Goal: Task Accomplishment & Management: Manage account settings

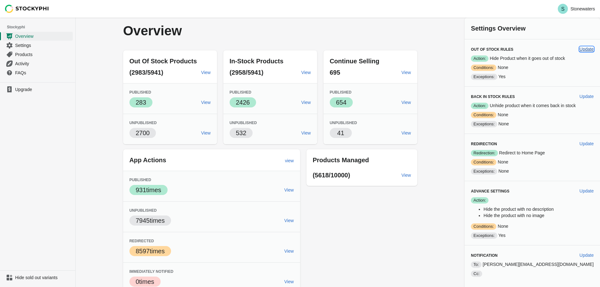
drag, startPoint x: 588, startPoint y: 49, endPoint x: 583, endPoint y: 49, distance: 5.4
click at [588, 49] on span "Update" at bounding box center [587, 49] width 14 height 5
click at [583, 49] on span "Update" at bounding box center [587, 49] width 14 height 5
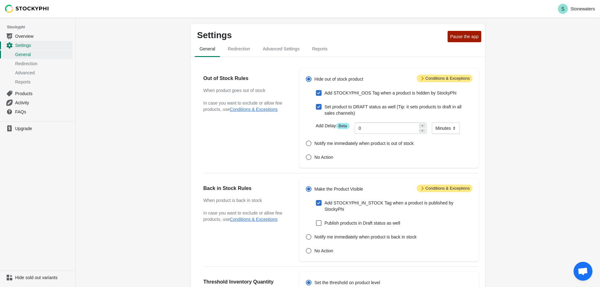
click at [456, 78] on span "Attention Conditions & Exceptions" at bounding box center [445, 79] width 56 height 8
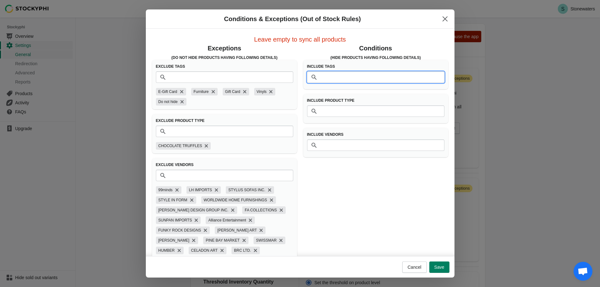
click at [423, 79] on input "Tags" at bounding box center [382, 77] width 125 height 11
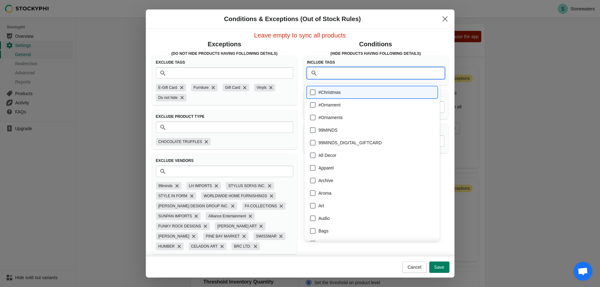
scroll to position [8, 0]
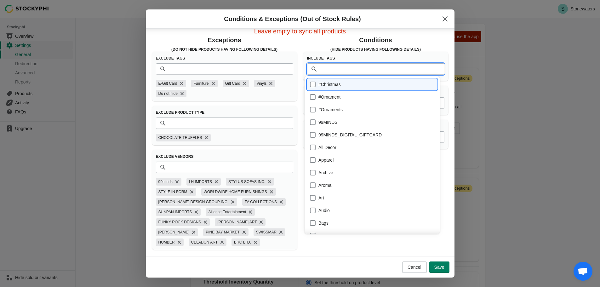
click at [258, 222] on icon "Remove KARI LEHR ART" at bounding box center [261, 222] width 6 height 6
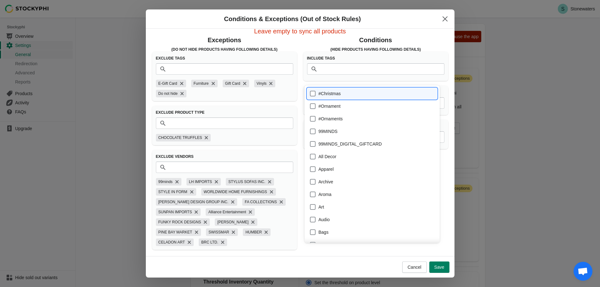
scroll to position [0, 0]
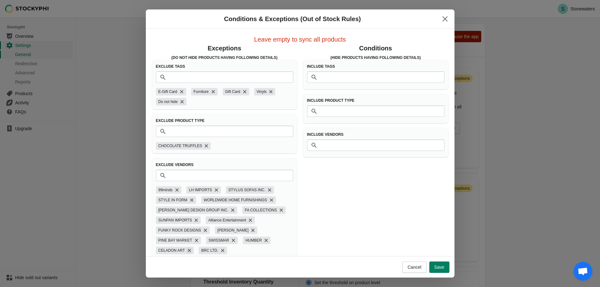
click at [193, 247] on icon "Remove CELADON ART" at bounding box center [189, 250] width 6 height 6
click at [263, 242] on icon "Remove HUMBER" at bounding box center [266, 240] width 6 height 6
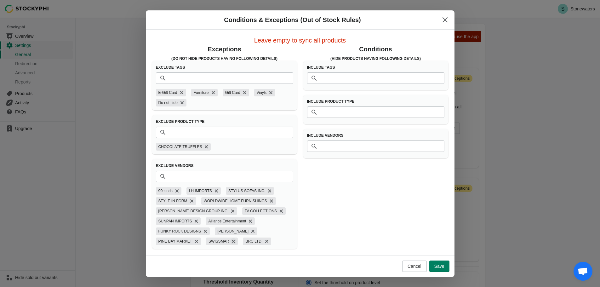
click at [230, 240] on icon "Remove SWISSMAR" at bounding box center [233, 241] width 6 height 6
click at [200, 238] on icon "Remove PINE BAY MARKET" at bounding box center [197, 241] width 6 height 6
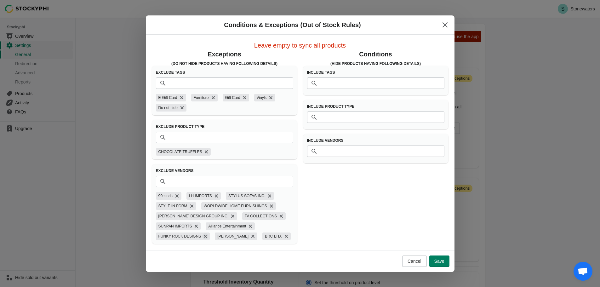
click at [202, 236] on icon "Remove FUNKY ROCK DESIGNS" at bounding box center [205, 236] width 6 height 6
click at [197, 233] on icon "Remove BRUNELLI" at bounding box center [194, 236] width 6 height 6
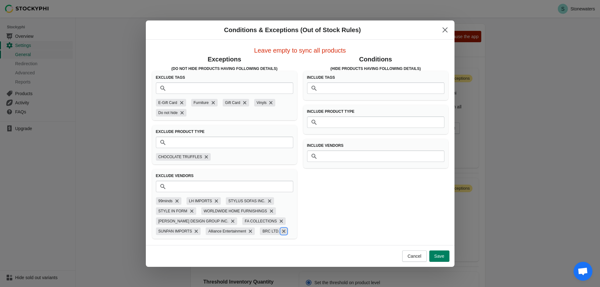
click at [282, 231] on icon "Remove BRC LTD." at bounding box center [283, 231] width 3 height 3
click at [183, 112] on icon "Remove Do not hide" at bounding box center [182, 112] width 3 height 3
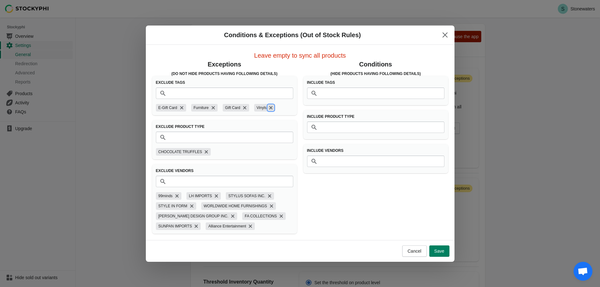
click at [269, 107] on icon "Remove Vinyls" at bounding box center [270, 107] width 3 height 3
click at [422, 253] on span "Cancel" at bounding box center [415, 251] width 14 height 5
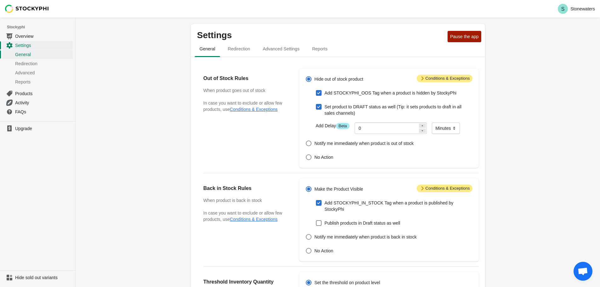
click at [439, 81] on span "Attention Conditions & Exceptions" at bounding box center [445, 79] width 56 height 8
click at [424, 78] on div "Skip to content S Stonewaters Stockyphi Overview Settings General Redirection A…" at bounding box center [300, 230] width 600 height 460
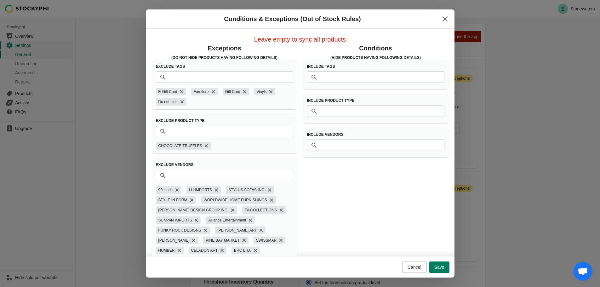
click at [241, 241] on icon "Remove PINE BAY MARKET" at bounding box center [244, 240] width 6 height 6
click at [229, 241] on icon "Remove SWISSMAR" at bounding box center [230, 240] width 3 height 3
click at [223, 243] on icon "Remove HUMBER" at bounding box center [226, 240] width 6 height 6
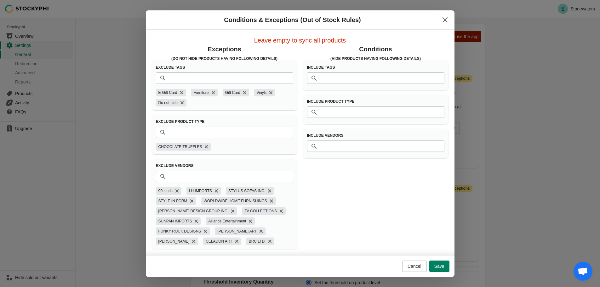
click at [206, 241] on span "CELADON ART" at bounding box center [219, 242] width 26 height 8
click at [267, 241] on icon "Remove BRC LTD." at bounding box center [270, 241] width 6 height 6
click at [235, 243] on icon "Remove CELADON ART" at bounding box center [236, 241] width 3 height 3
click at [258, 234] on icon "Remove KARI LEHR ART" at bounding box center [261, 231] width 6 height 6
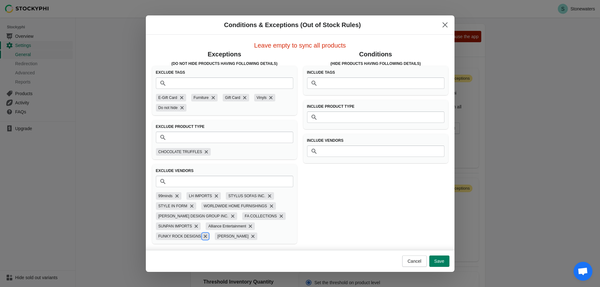
click at [203, 234] on icon "Remove FUNKY ROCK DESIGNS" at bounding box center [205, 236] width 6 height 6
click at [197, 233] on icon "Remove BRUNELLI" at bounding box center [194, 236] width 6 height 6
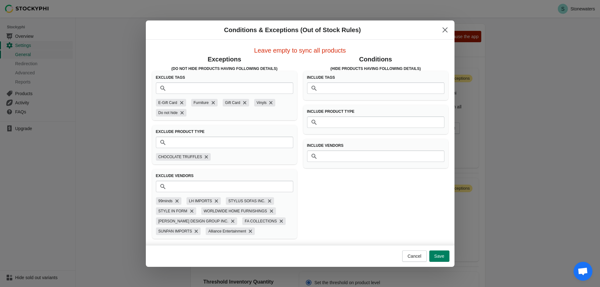
click at [269, 102] on icon "Remove Vinyls" at bounding box center [270, 102] width 3 height 3
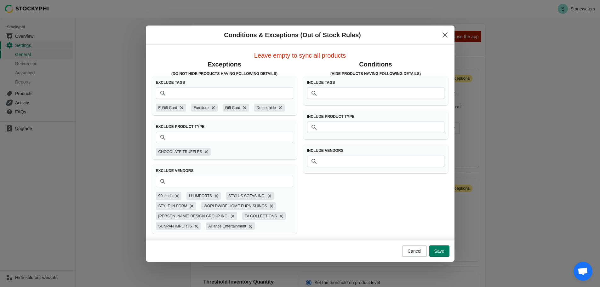
click at [440, 247] on button "Save" at bounding box center [440, 251] width 20 height 11
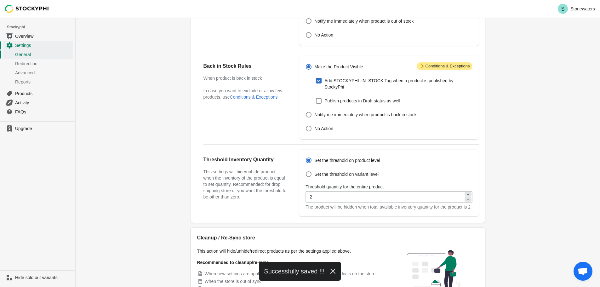
scroll to position [173, 0]
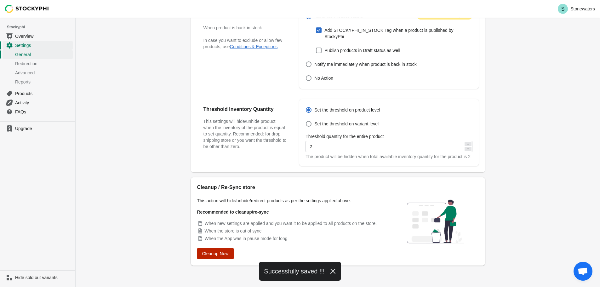
click at [208, 253] on span "Cleanup Now" at bounding box center [215, 253] width 26 height 5
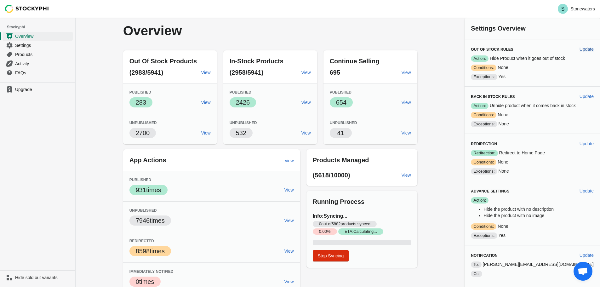
click at [592, 48] on span "Update" at bounding box center [587, 49] width 14 height 5
click at [584, 49] on span "Update" at bounding box center [587, 49] width 14 height 5
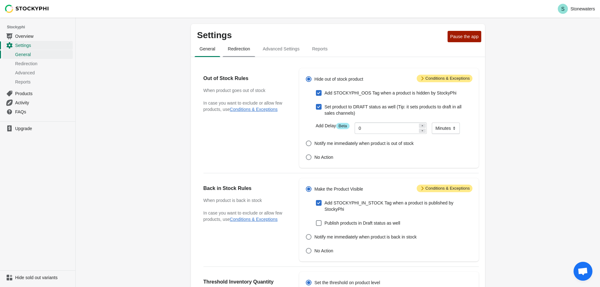
click at [236, 56] on button "Redirection" at bounding box center [239, 49] width 35 height 16
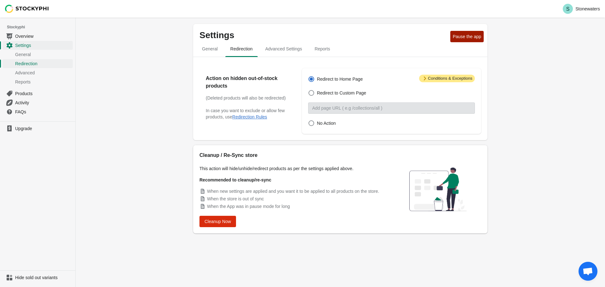
click at [450, 79] on span "Attention Conditions & Exceptions" at bounding box center [447, 79] width 56 height 8
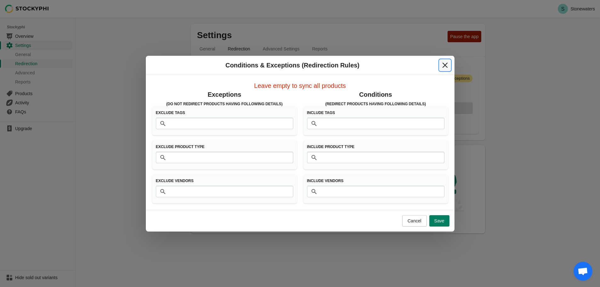
click at [449, 66] on button "Close" at bounding box center [445, 65] width 11 height 11
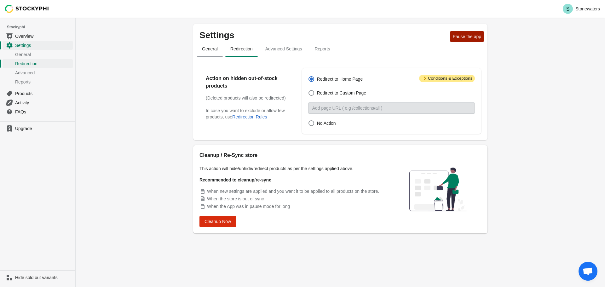
click at [207, 50] on span "General" at bounding box center [210, 48] width 26 height 11
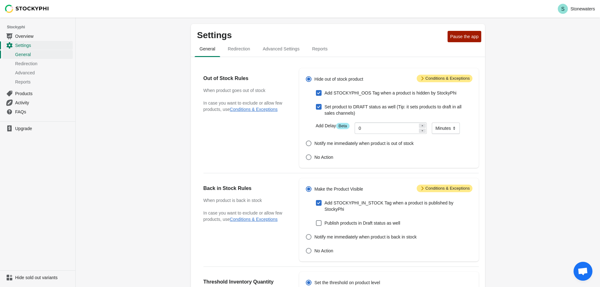
click at [431, 79] on span "Attention Conditions & Exceptions" at bounding box center [445, 79] width 56 height 8
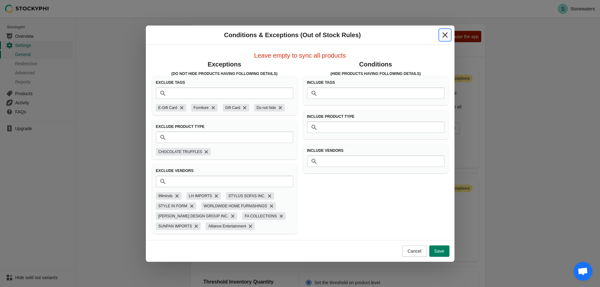
click at [443, 35] on icon "Close" at bounding box center [445, 35] width 6 height 6
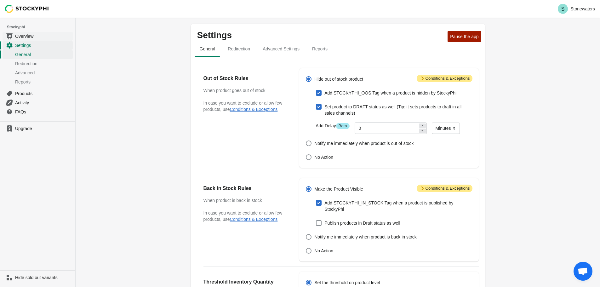
click at [26, 34] on span "Overview" at bounding box center [43, 36] width 56 height 6
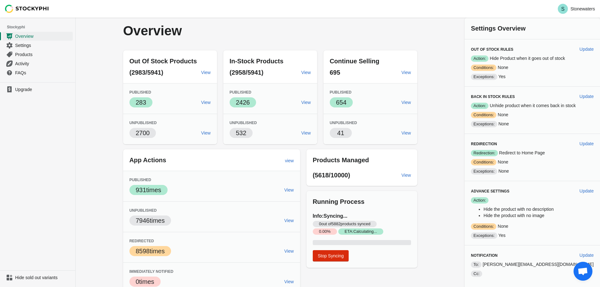
scroll to position [726, 0]
